Goal: Information Seeking & Learning: Learn about a topic

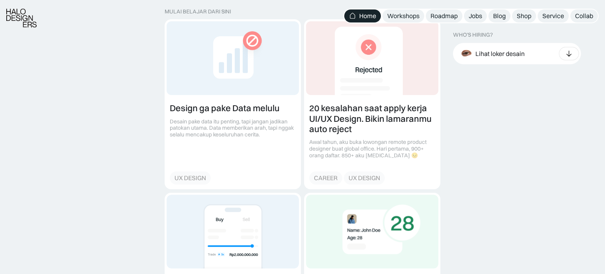
scroll to position [885, 0]
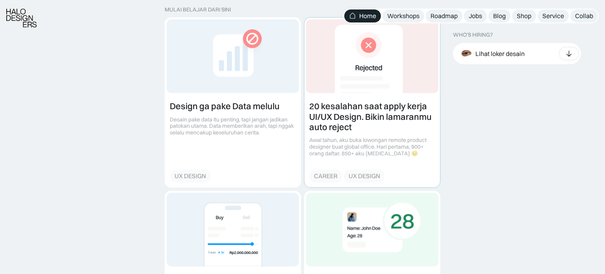
click at [362, 83] on link at bounding box center [371, 102] width 135 height 169
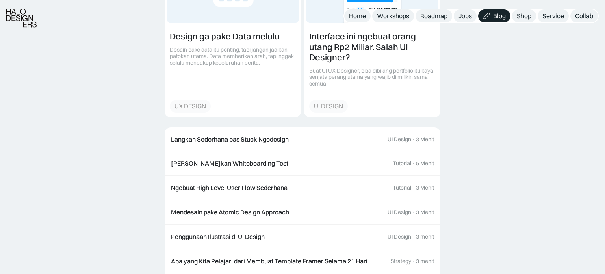
scroll to position [1388, 0]
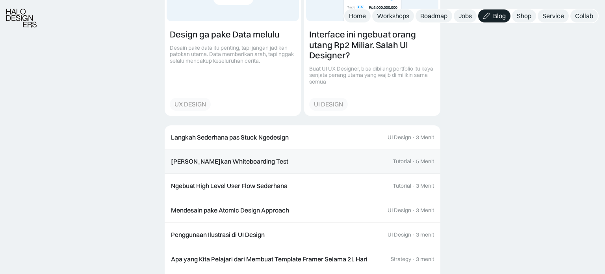
click at [373, 149] on link "[PERSON_NAME]kan Whiteboarding Test Tutorial · 5 Menit" at bounding box center [303, 161] width 276 height 24
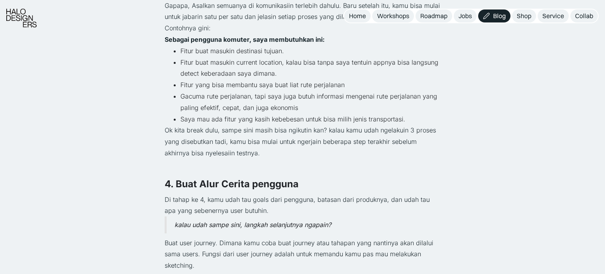
scroll to position [1060, 0]
